Goal: Find specific page/section: Find specific page/section

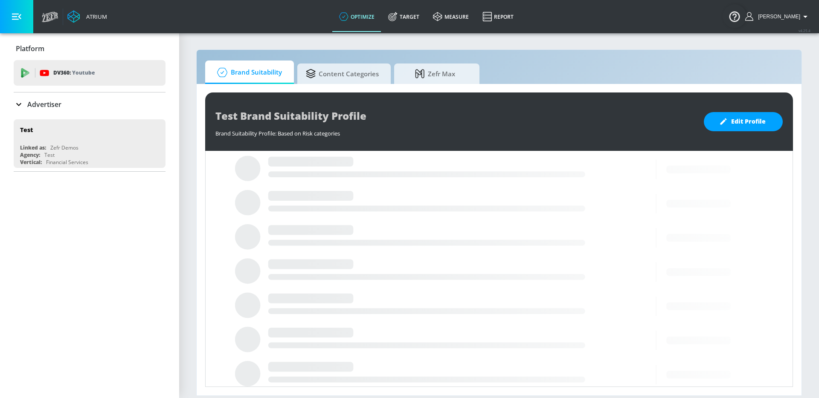
click at [79, 102] on div "Advertiser" at bounding box center [90, 104] width 152 height 10
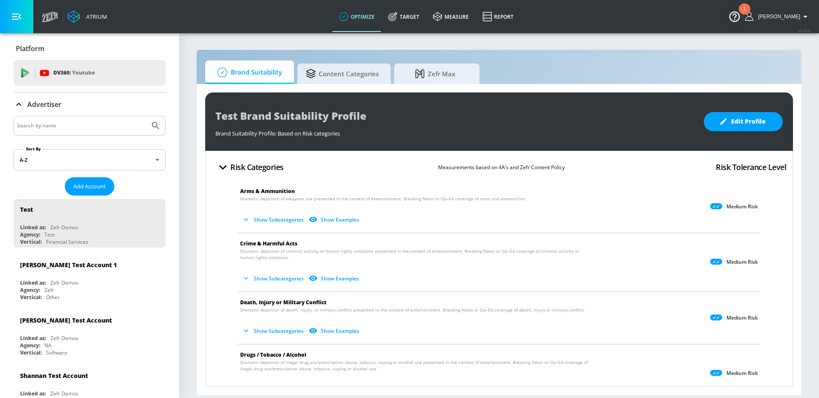
click at [62, 122] on input "Search by name" at bounding box center [81, 125] width 129 height 11
type input "princess"
click at [146, 116] on button "Submit Search" at bounding box center [155, 125] width 19 height 19
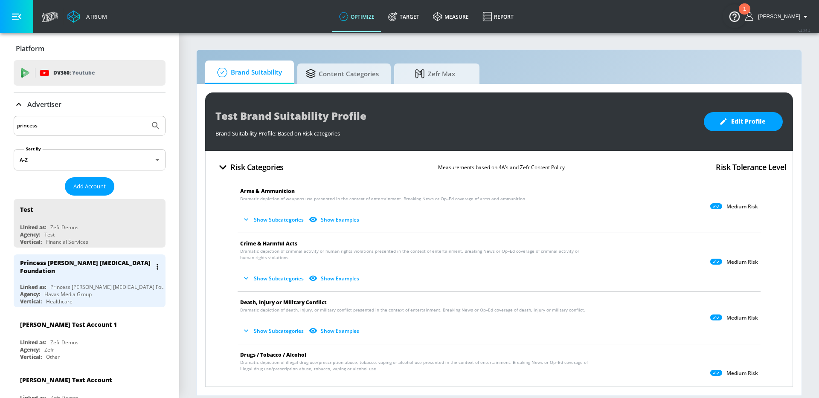
click at [54, 270] on div "Princess [PERSON_NAME] [MEDICAL_DATA] Foundation" at bounding box center [91, 267] width 143 height 25
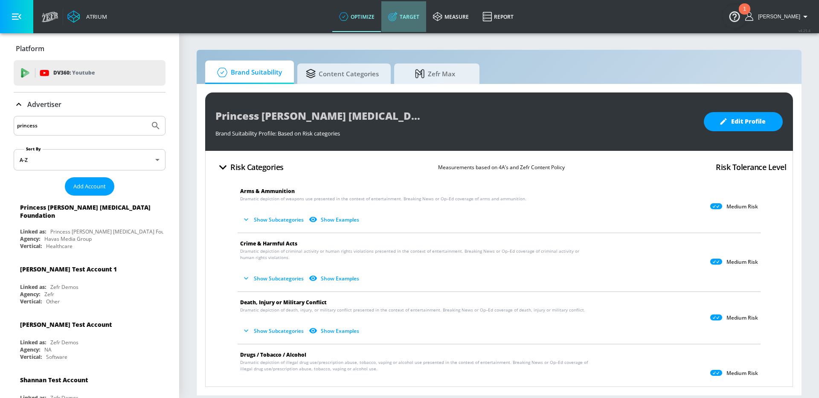
click at [415, 24] on link "Target" at bounding box center [403, 16] width 45 height 31
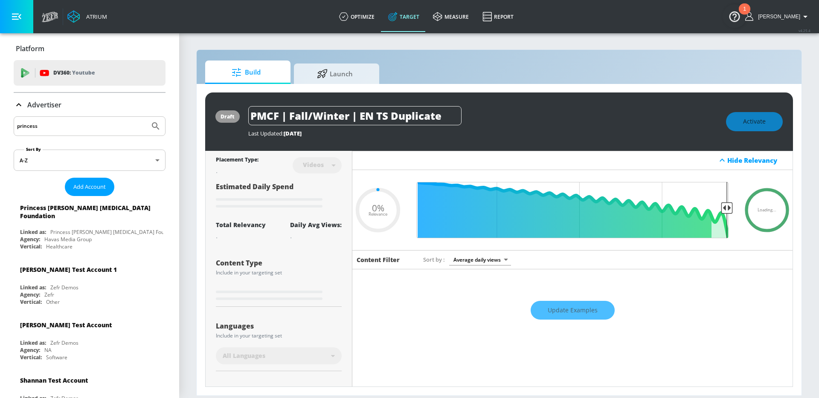
type input "0.05"
click at [353, 66] on span "Launch" at bounding box center [334, 72] width 65 height 20
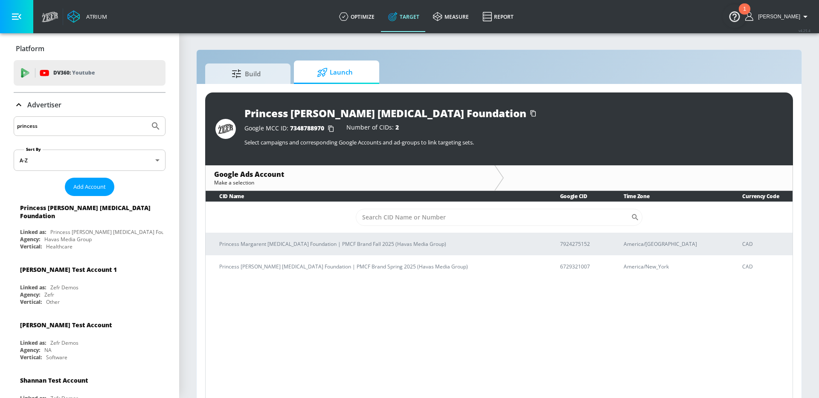
click at [334, 127] on icon "button" at bounding box center [331, 129] width 14 height 14
